Goal: Check status: Check status

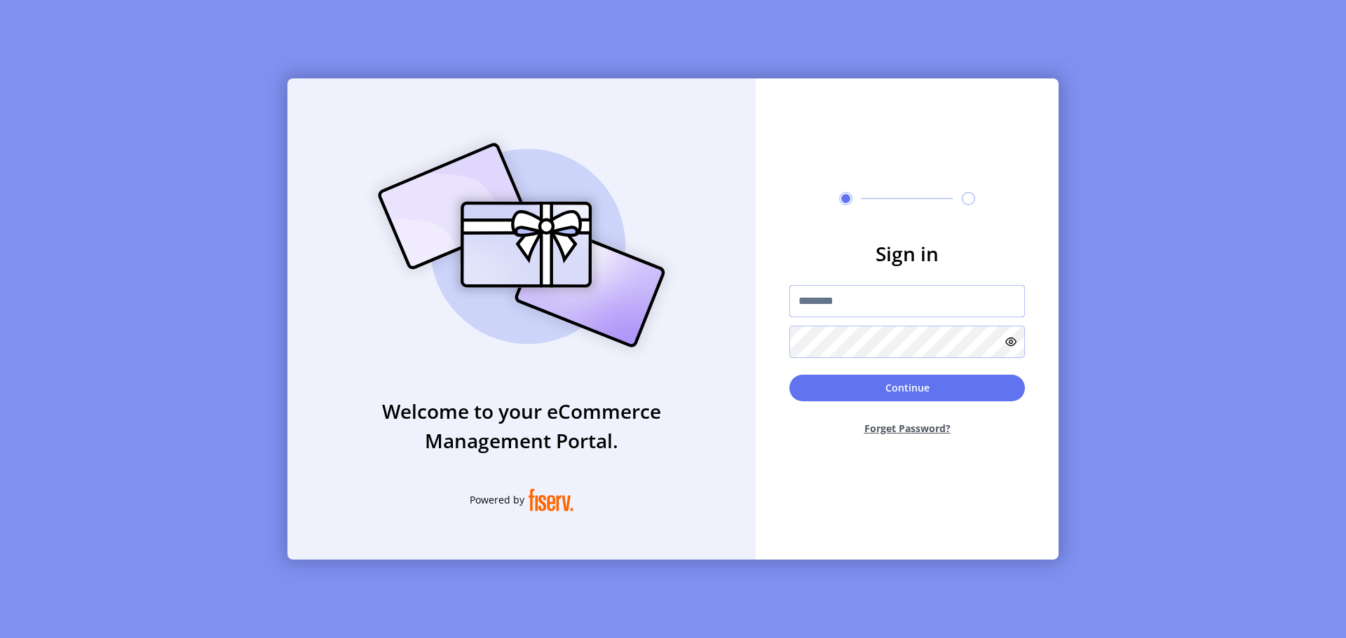
click at [856, 299] on input "text" at bounding box center [906, 301] width 235 height 32
type input "**********"
click at [862, 389] on button "Continue" at bounding box center [906, 388] width 235 height 27
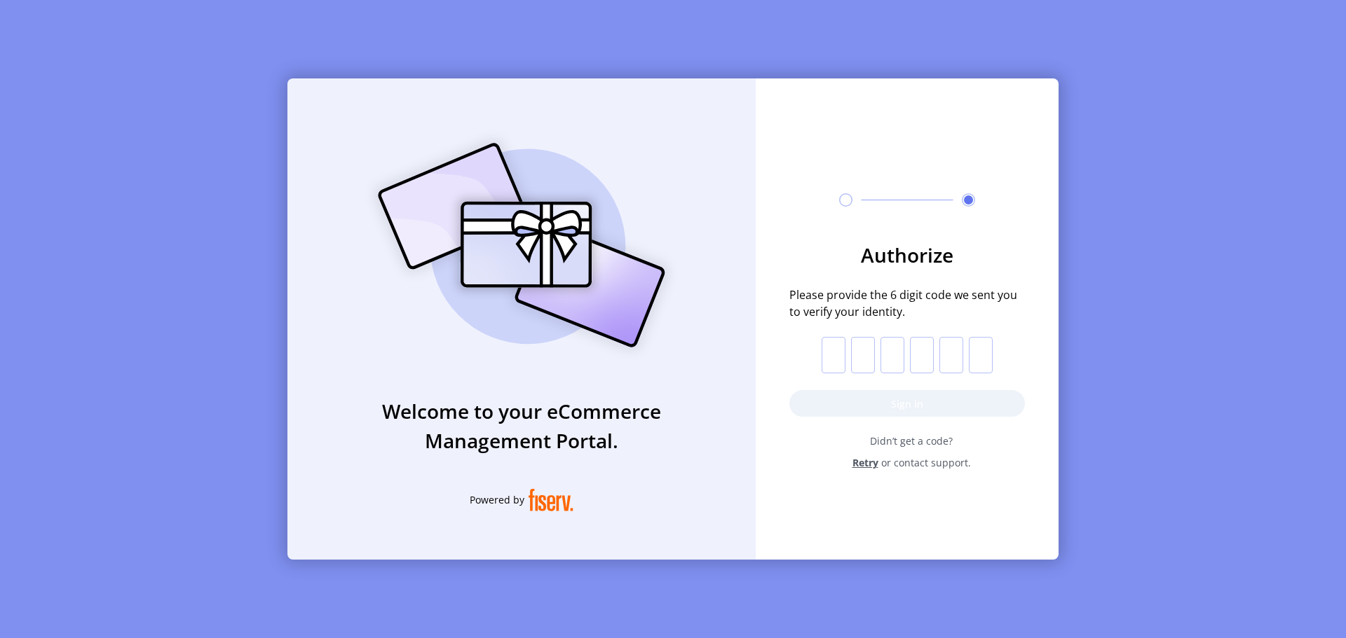
click at [836, 356] on input "text" at bounding box center [833, 355] width 24 height 36
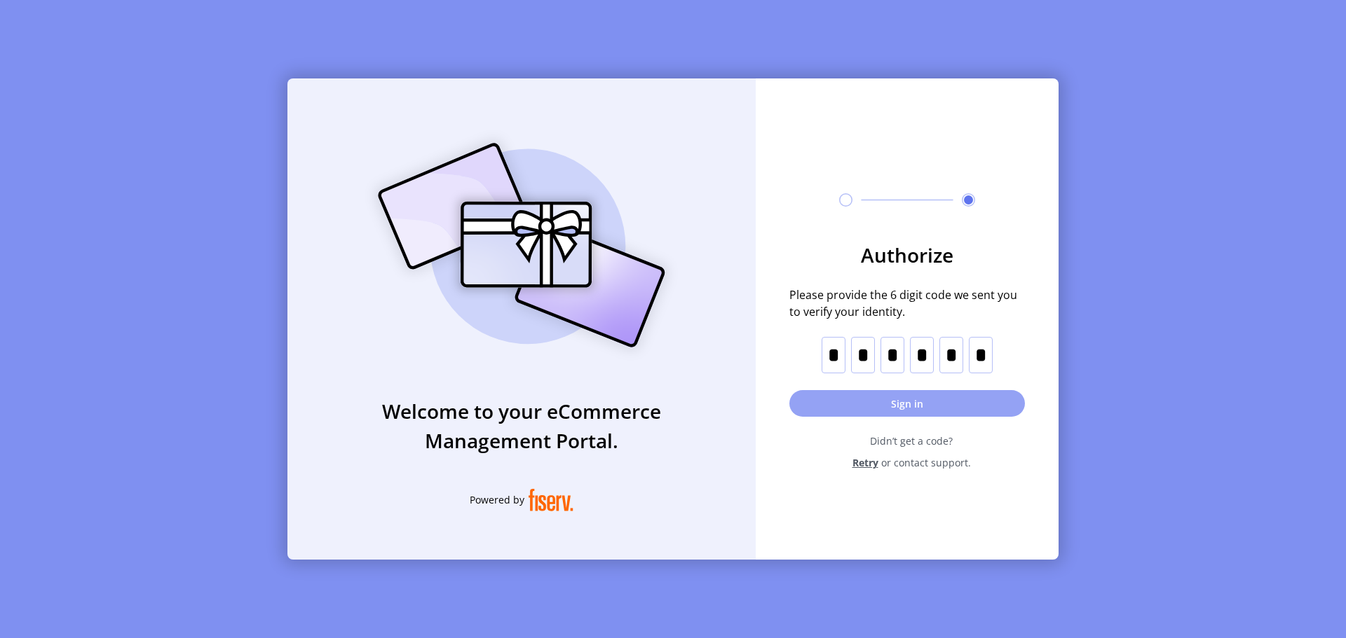
click at [859, 400] on button "Sign in" at bounding box center [906, 403] width 235 height 27
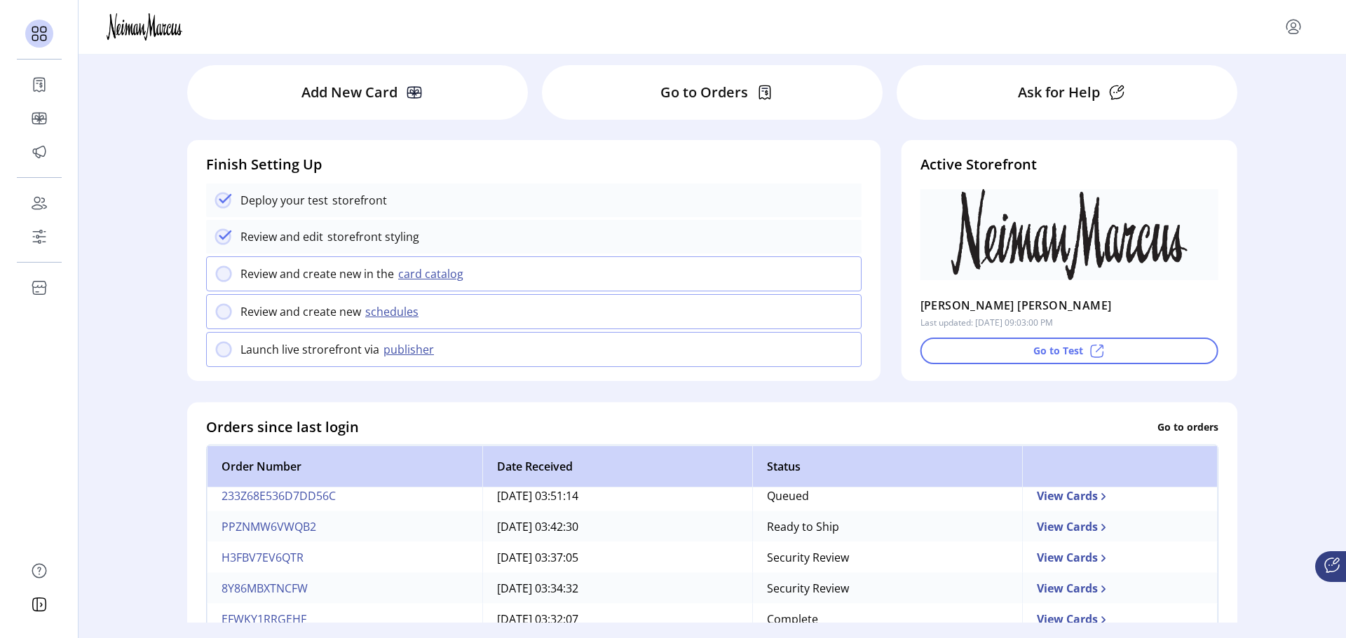
scroll to position [140, 0]
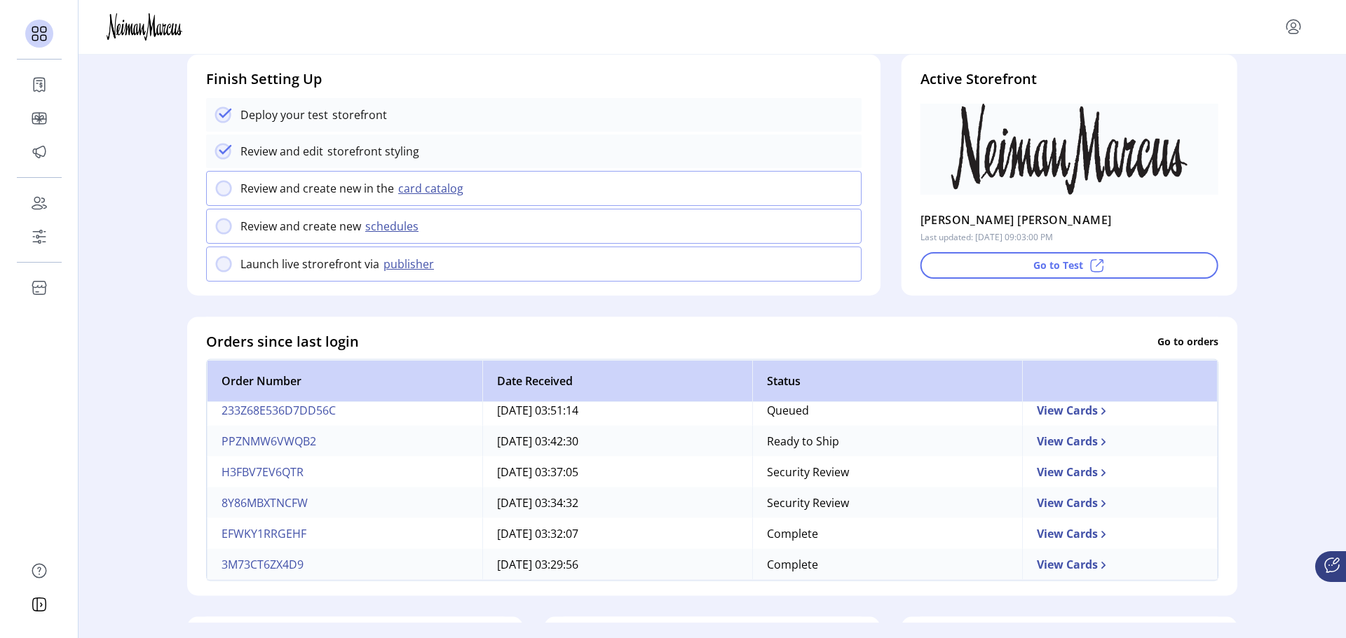
click at [1170, 539] on td "View Cards" at bounding box center [1120, 533] width 196 height 31
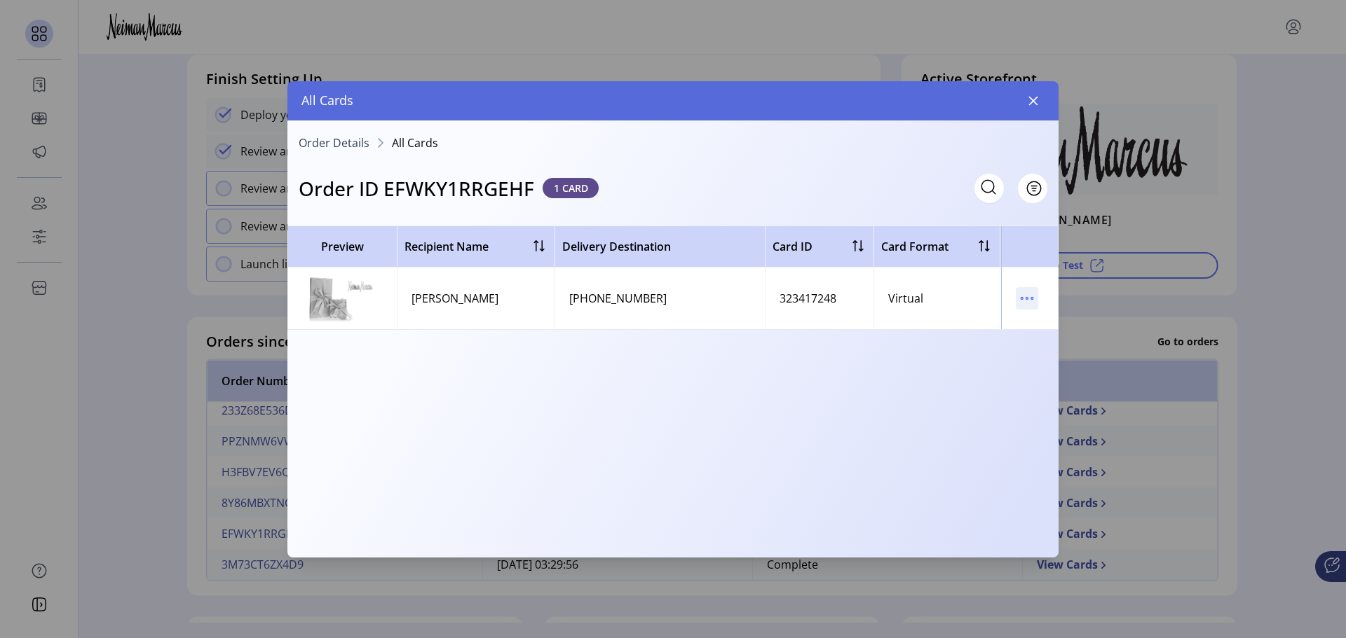
click at [1024, 296] on icon "menu" at bounding box center [1026, 298] width 22 height 22
click at [1034, 99] on icon "button" at bounding box center [1033, 100] width 9 height 9
